Goal: Download file/media

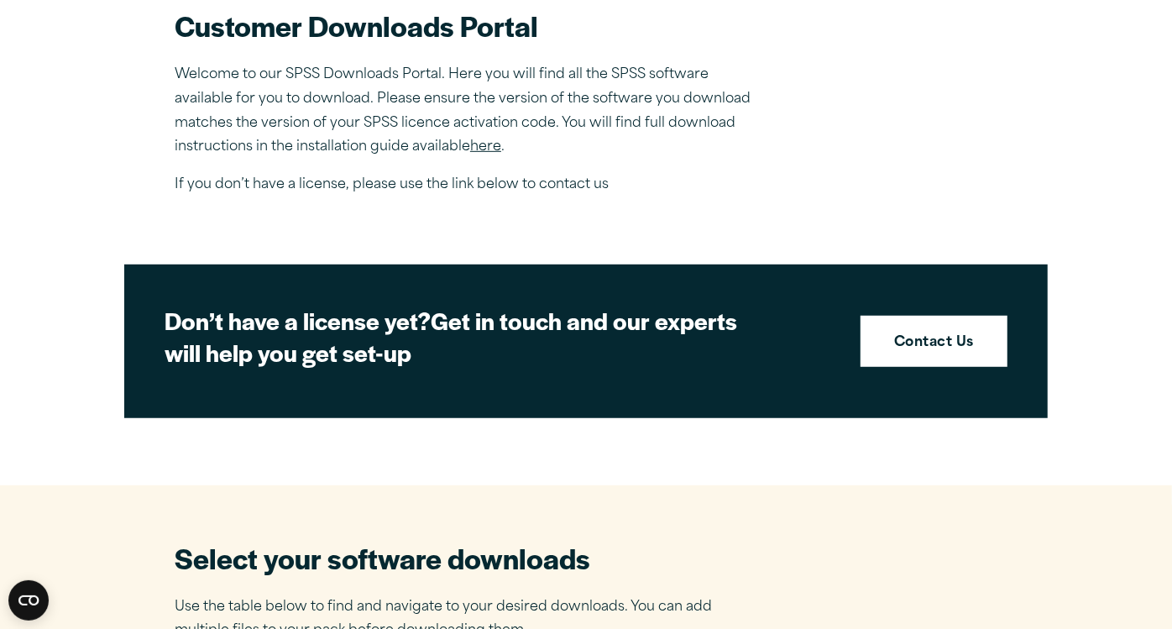
scroll to position [576, 0]
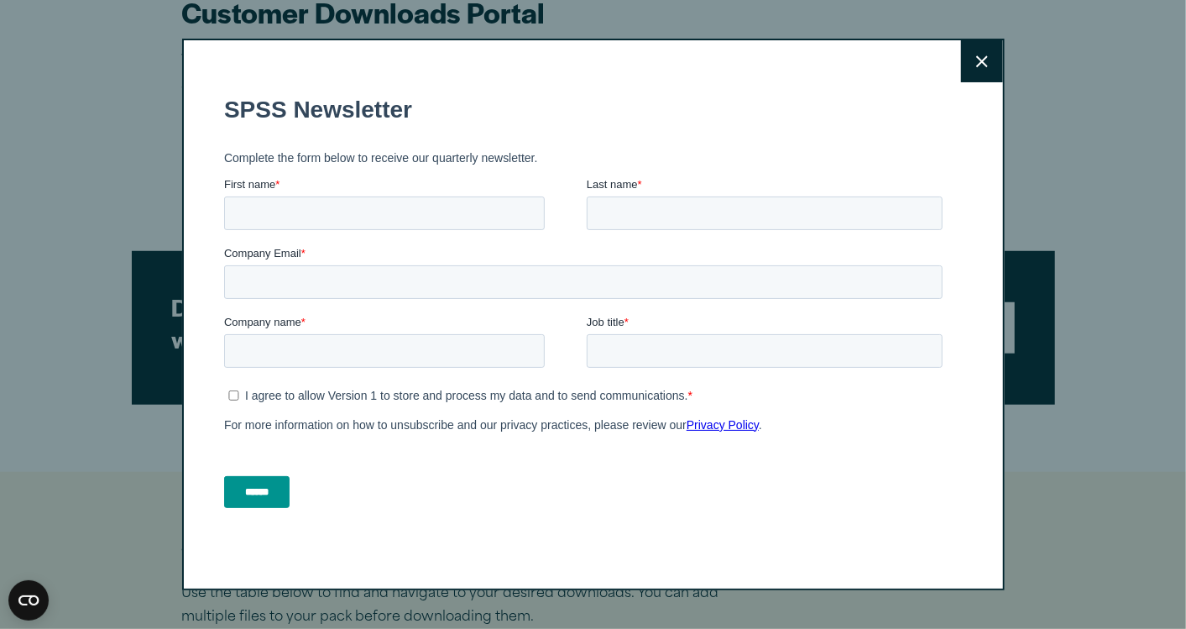
drag, startPoint x: 1176, startPoint y: 216, endPoint x: 1189, endPoint y: 294, distance: 79.2
click at [980, 68] on button "Close" at bounding box center [982, 61] width 42 height 42
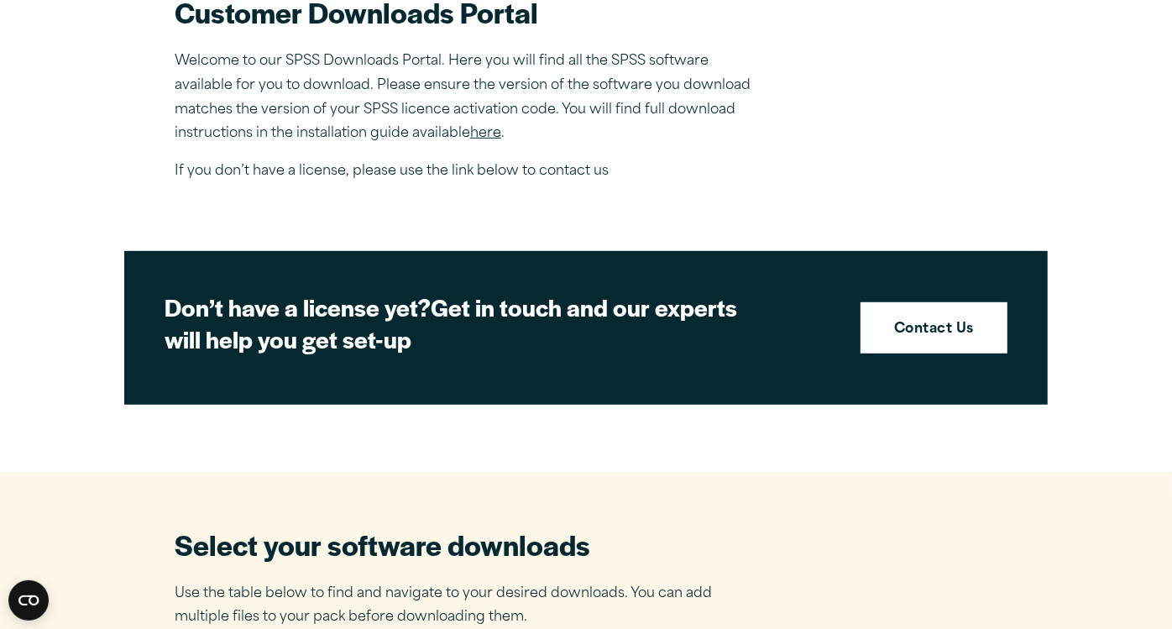
click at [980, 134] on button "Close" at bounding box center [974, 155] width 42 height 42
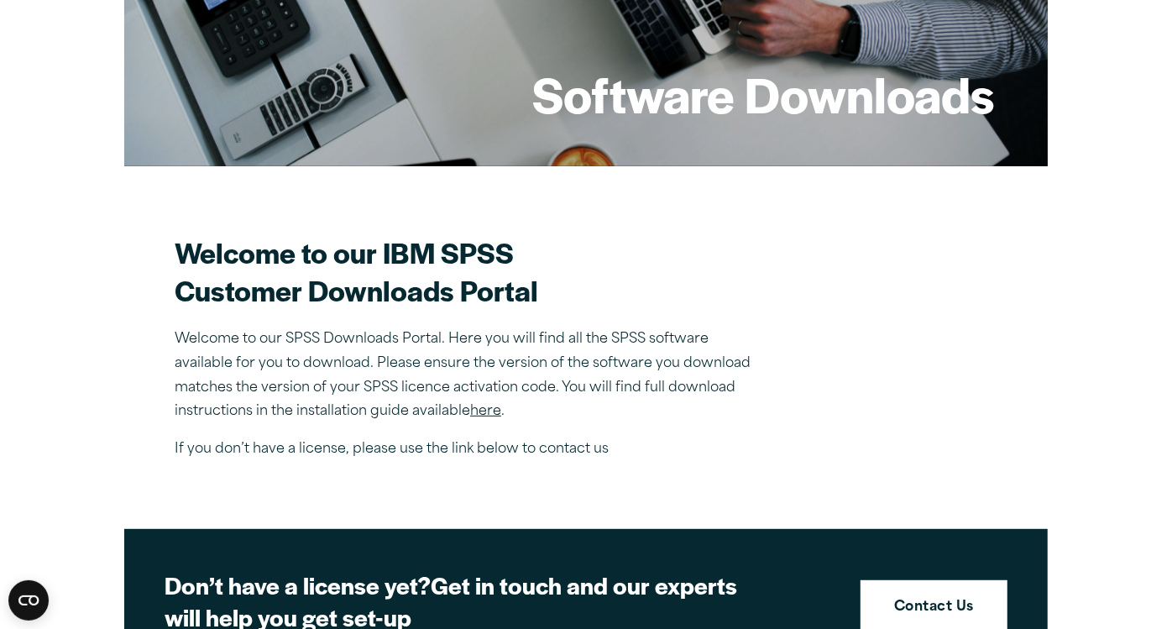
scroll to position [302, 0]
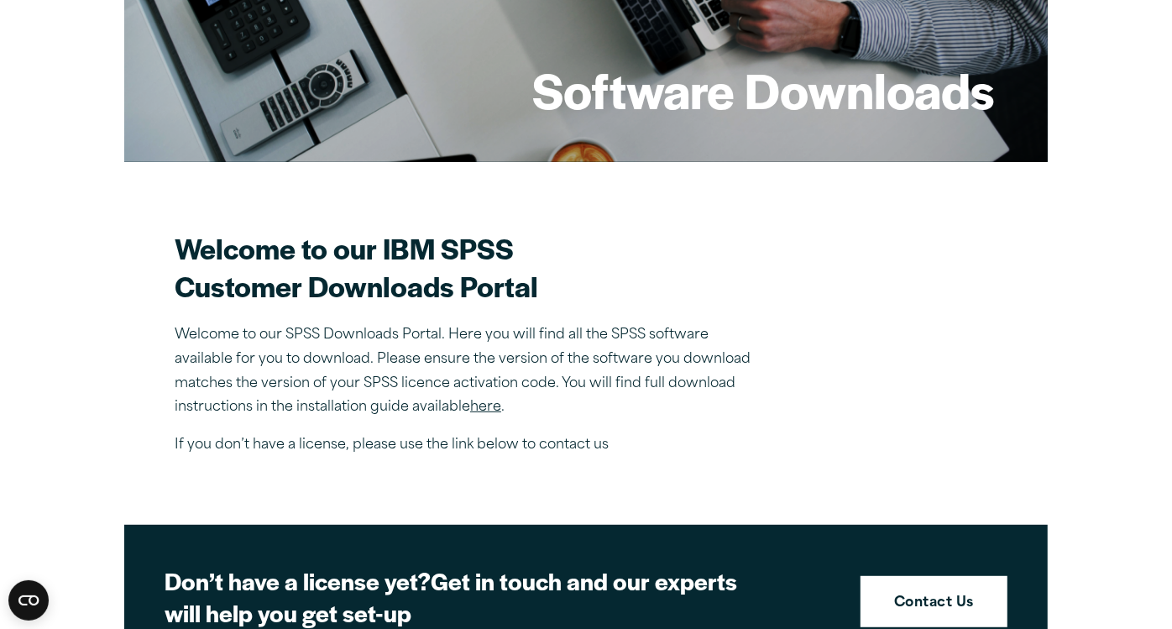
click at [493, 405] on link "here" at bounding box center [485, 406] width 31 height 13
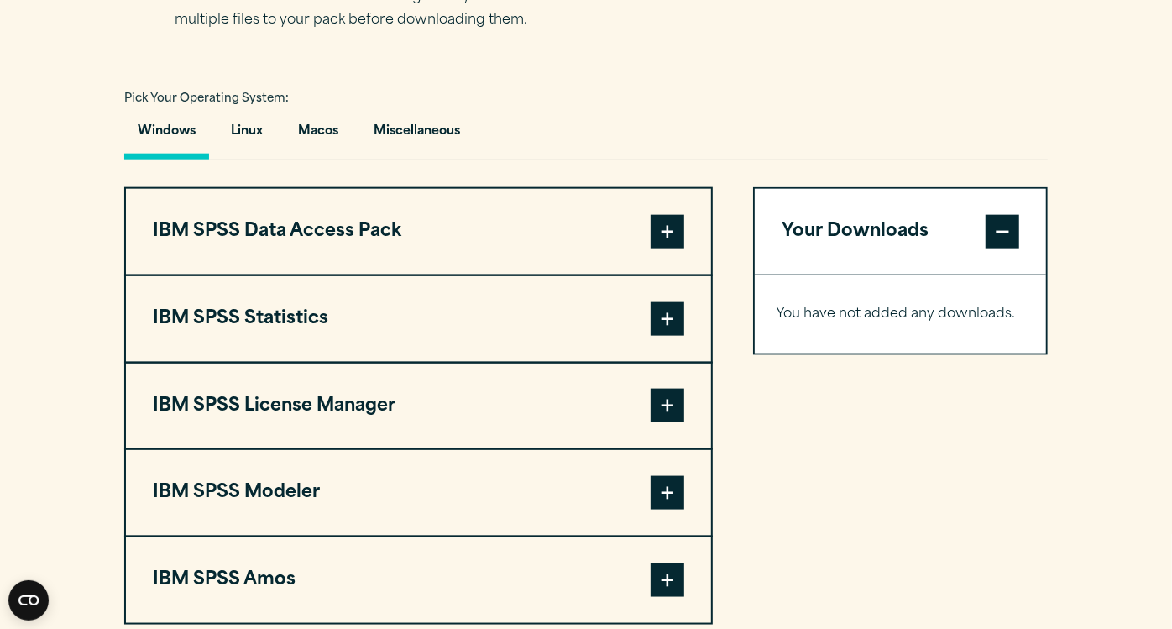
scroll to position [1182, 0]
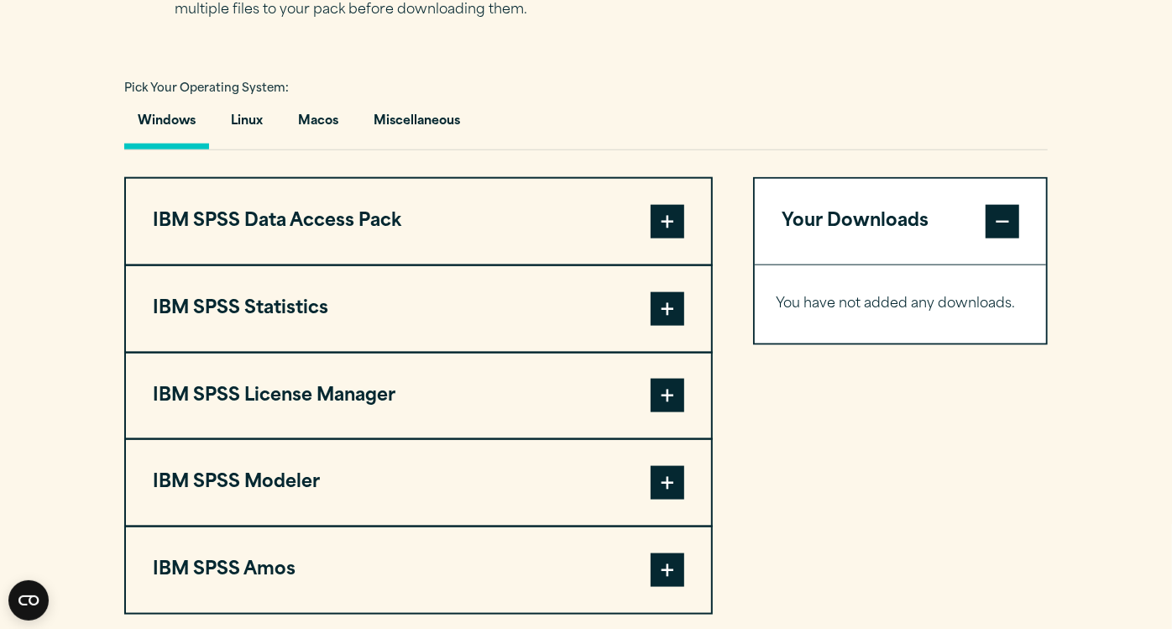
click at [675, 308] on span at bounding box center [667, 309] width 34 height 34
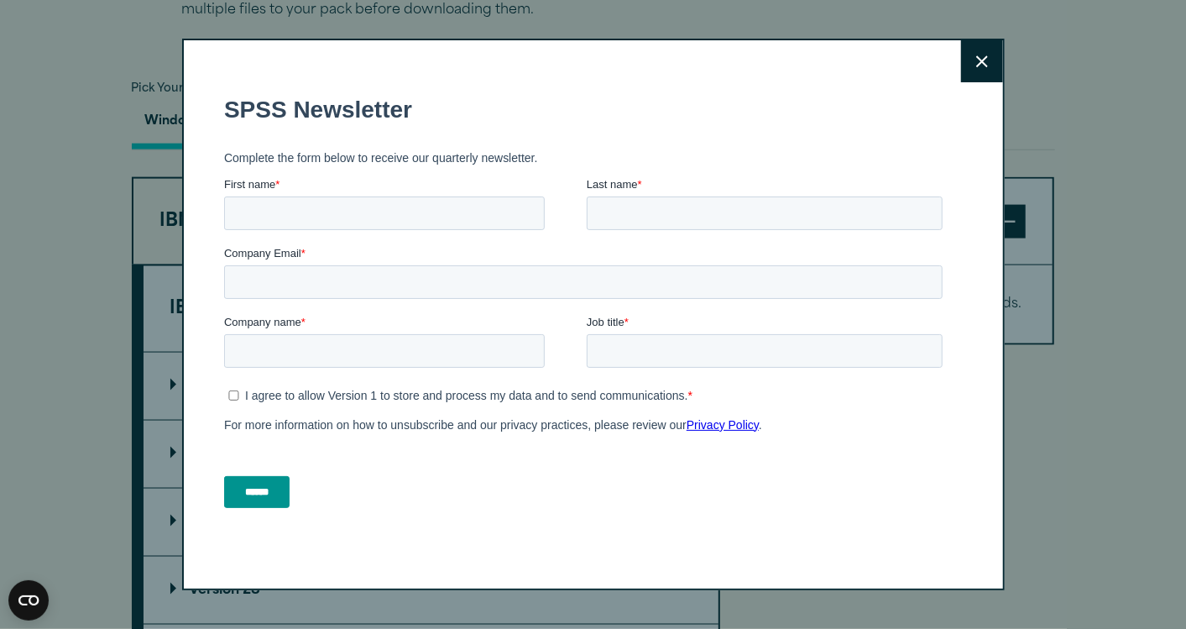
click at [976, 66] on icon at bounding box center [982, 61] width 12 height 13
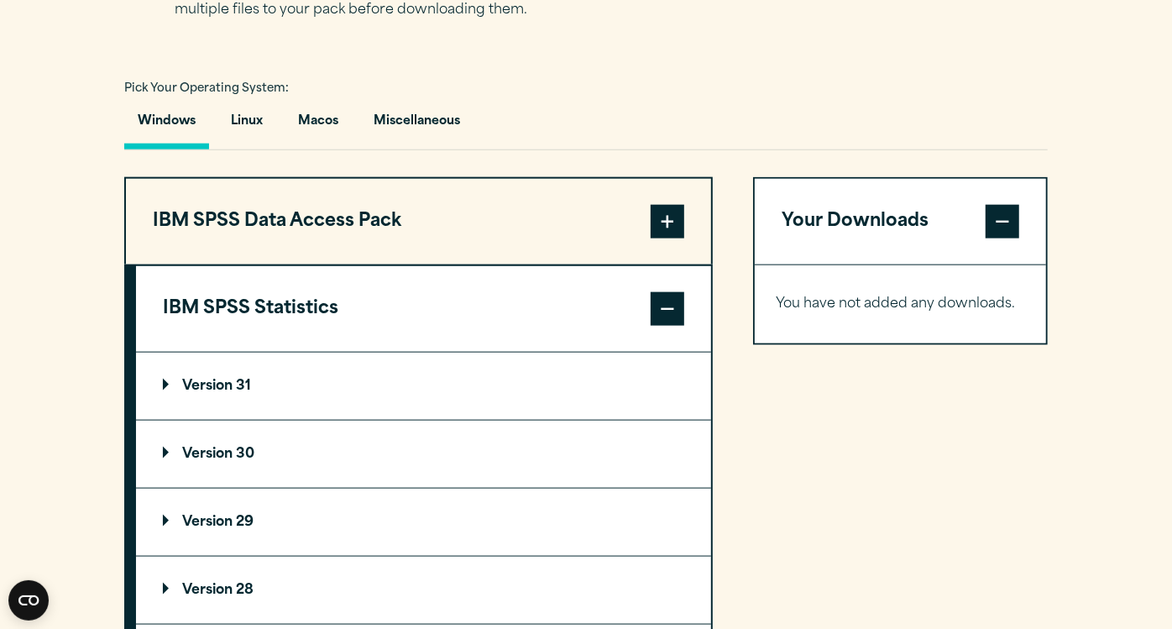
click at [203, 441] on summary "Version 30" at bounding box center [423, 453] width 575 height 67
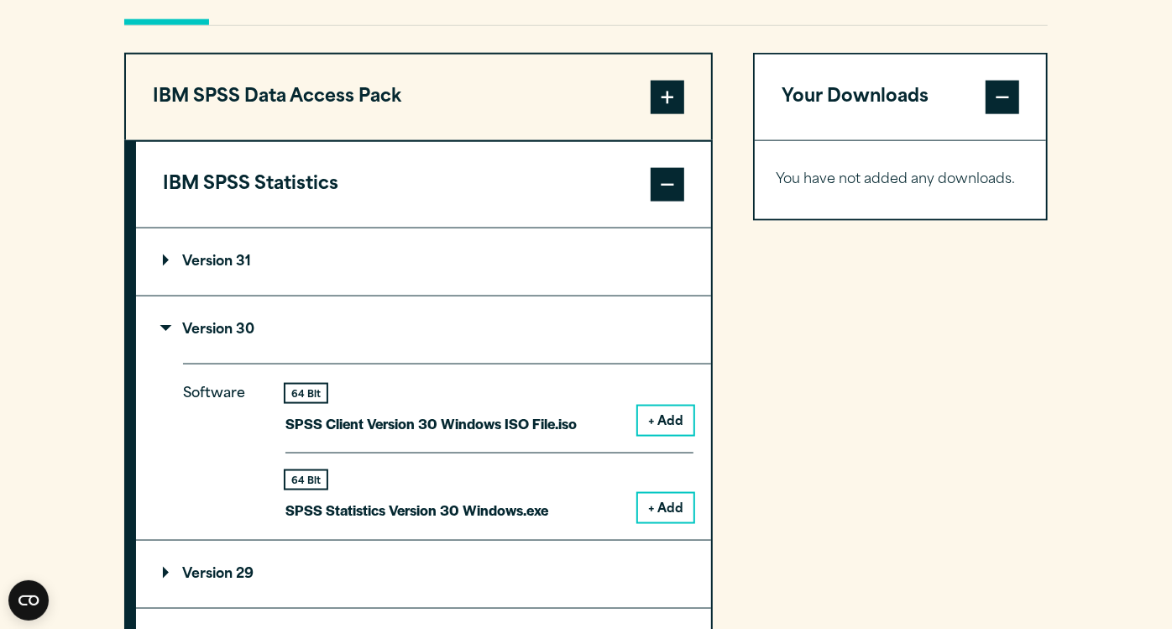
scroll to position [1311, 0]
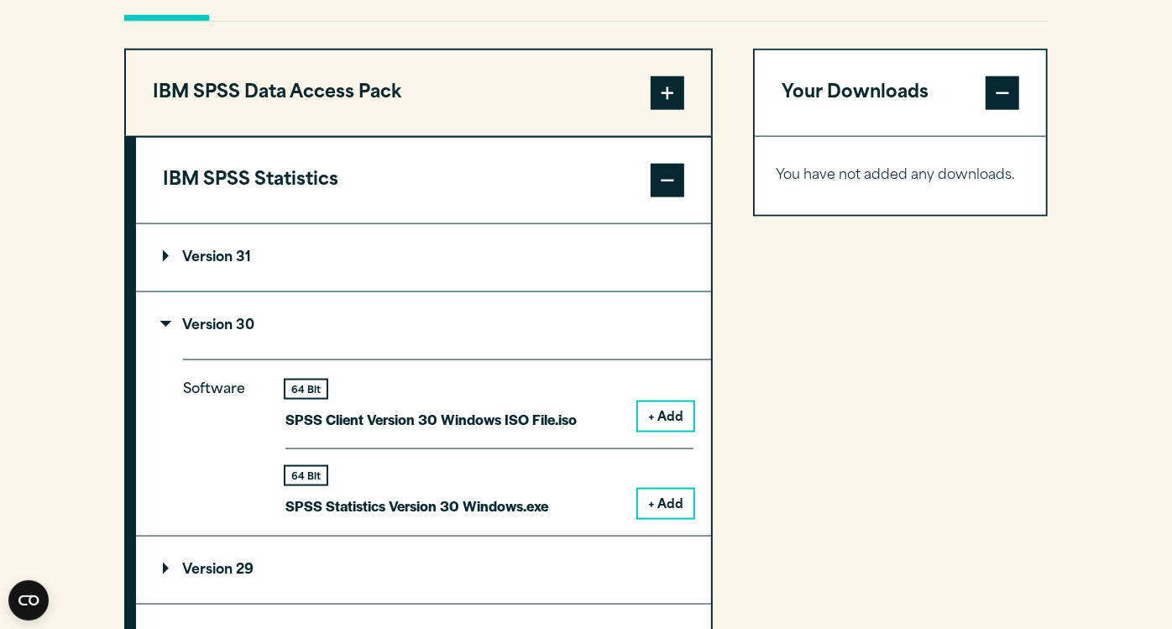
click at [676, 504] on button "+ Add" at bounding box center [665, 503] width 55 height 29
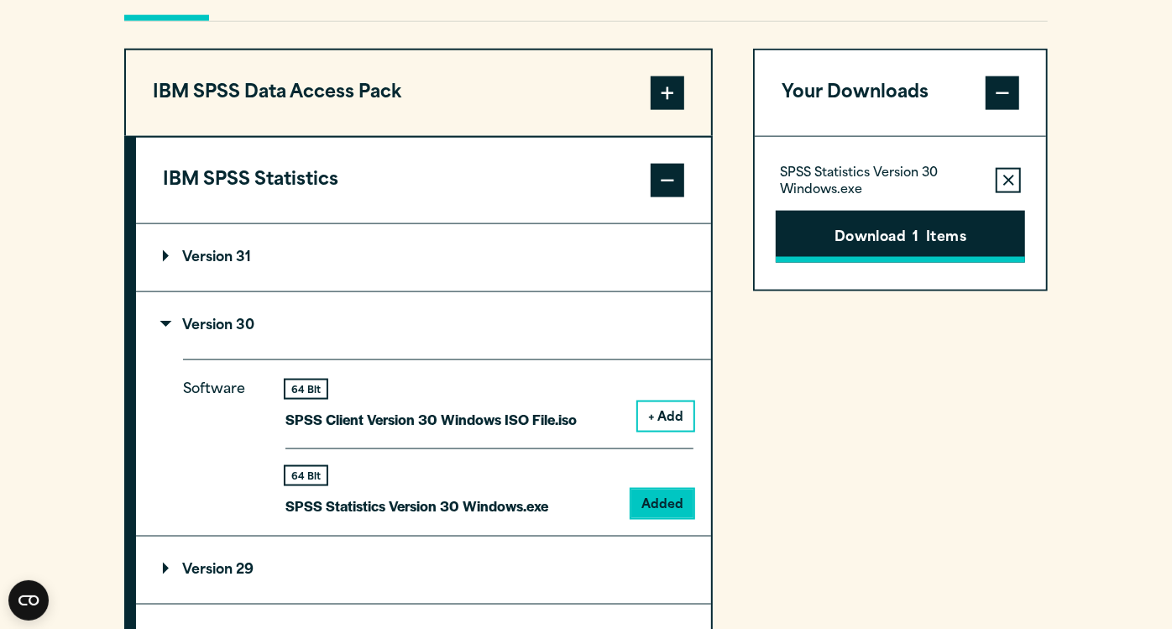
click at [929, 228] on button "Download 1 Items" at bounding box center [899, 237] width 249 height 52
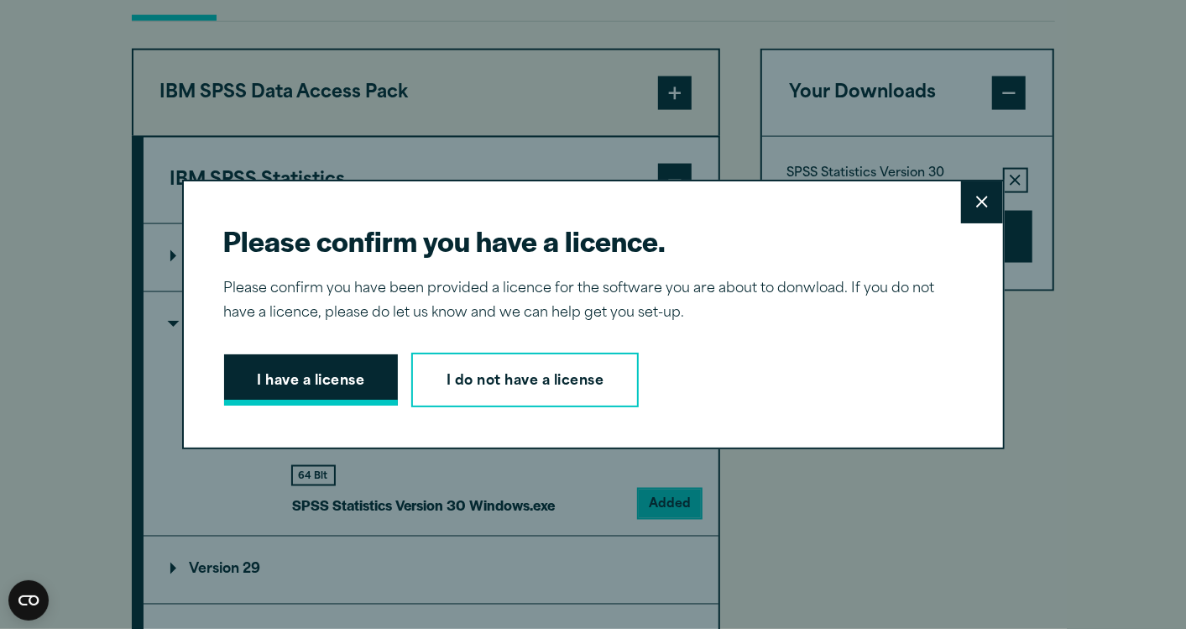
click at [368, 388] on button "I have a license" at bounding box center [311, 380] width 175 height 52
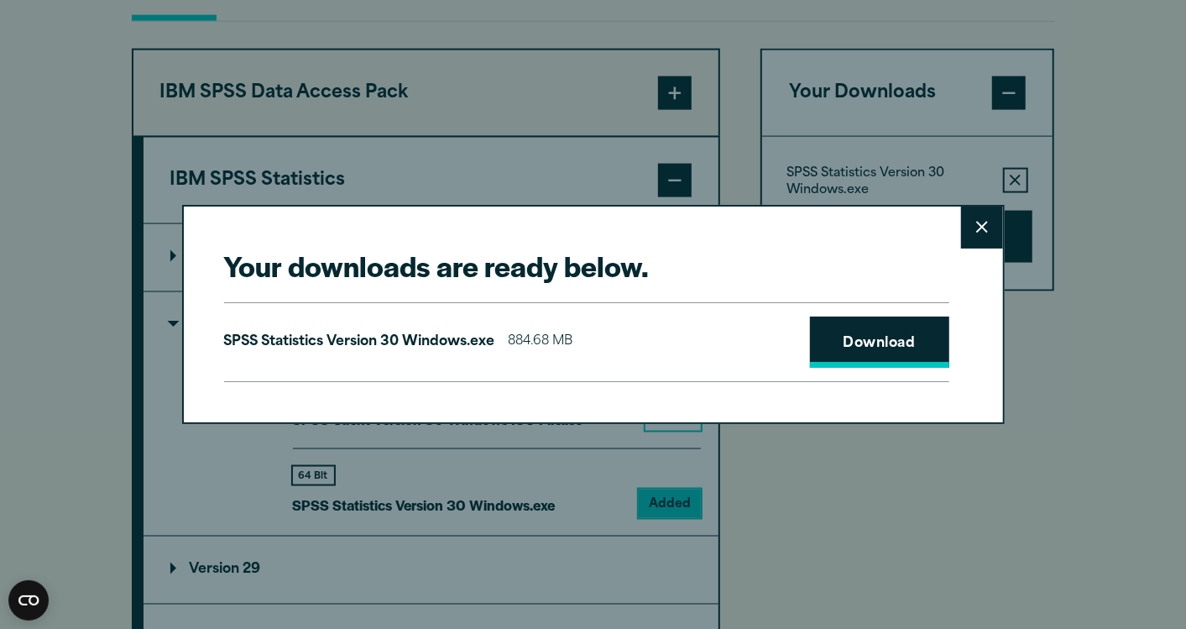
click at [837, 343] on link "Download" at bounding box center [879, 342] width 139 height 52
click at [81, 280] on div "Your downloads are ready below. Close SPSS Statistics Version 30 Windows.exe 88…" at bounding box center [593, 314] width 1186 height 629
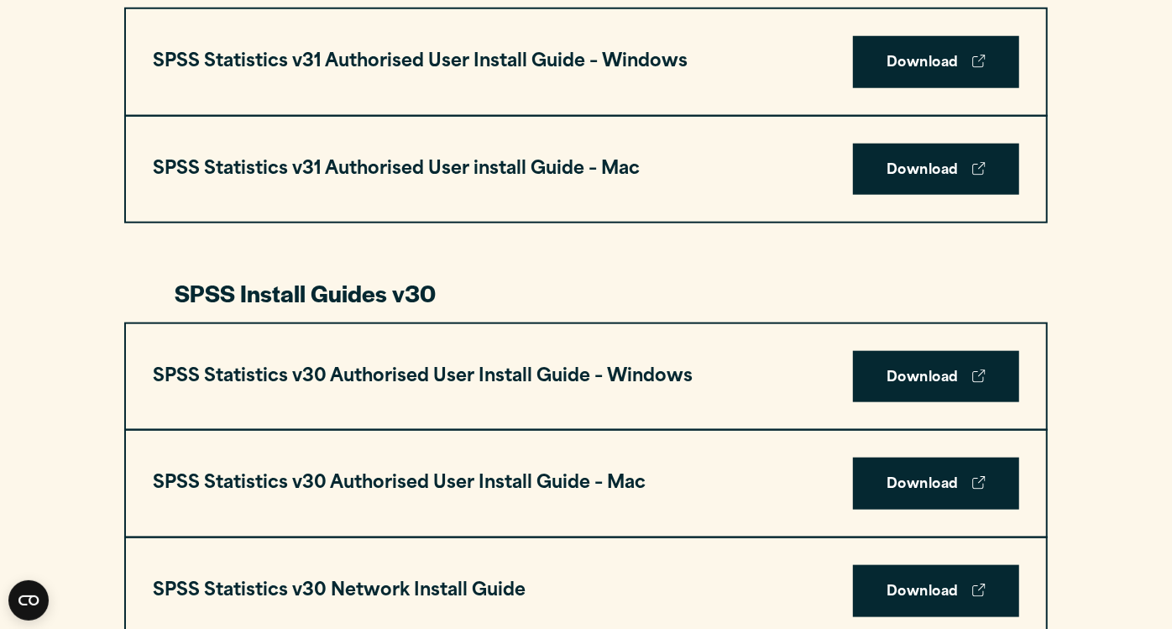
scroll to position [1038, 0]
